Goal: Check status

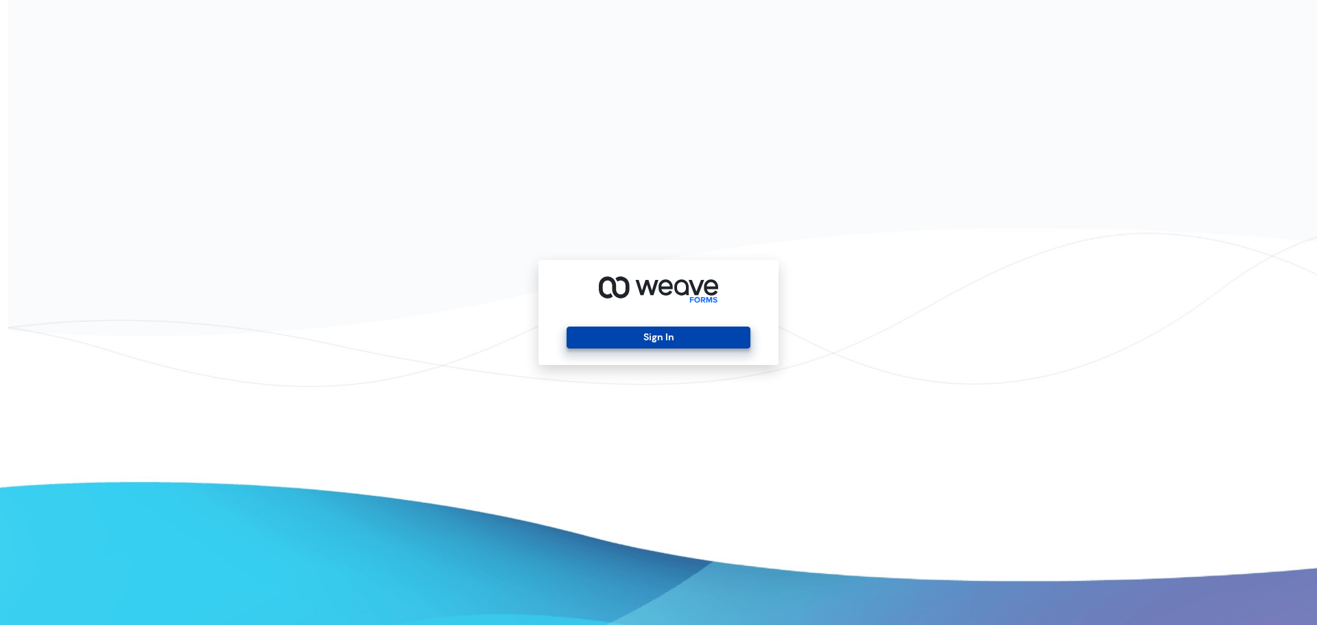
click at [609, 335] on button "Sign In" at bounding box center [658, 338] width 183 height 22
